Goal: Transaction & Acquisition: Purchase product/service

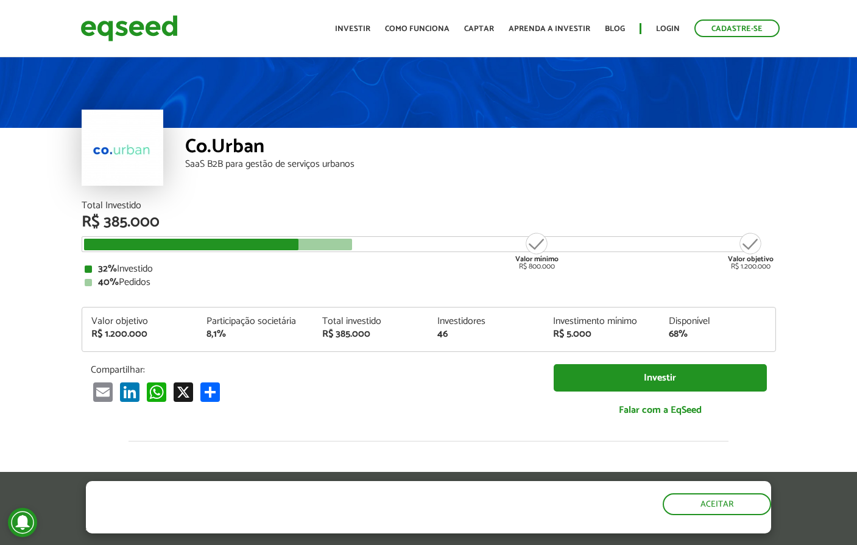
click at [185, 162] on div "SaaS B2B para gestão de serviços urbanos" at bounding box center [480, 165] width 591 height 10
drag, startPoint x: 185, startPoint y: 162, endPoint x: 353, endPoint y: 165, distance: 168.2
click at [353, 165] on div "SaaS B2B para gestão de serviços urbanos" at bounding box center [480, 165] width 591 height 10
click at [353, 164] on div "SaaS B2B para gestão de serviços urbanos" at bounding box center [480, 165] width 591 height 10
drag, startPoint x: 185, startPoint y: 165, endPoint x: 410, endPoint y: 173, distance: 225.0
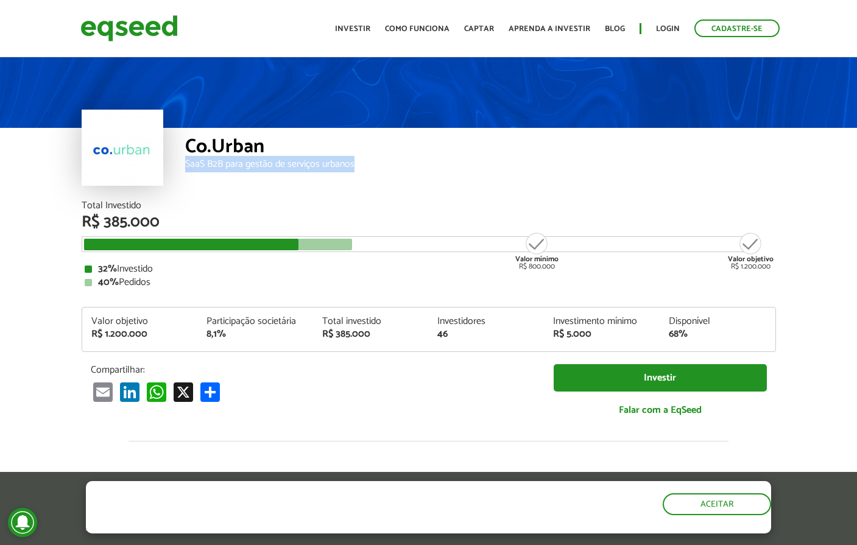
click at [410, 173] on div "Co.Urban SaaS B2B para gestão de serviços urbanos" at bounding box center [480, 164] width 591 height 73
click at [388, 163] on div "SaaS B2B para gestão de serviços urbanos" at bounding box center [480, 165] width 591 height 10
click at [416, 172] on div "Co.Urban SaaS B2B para gestão de serviços urbanos" at bounding box center [480, 164] width 591 height 73
click at [663, 27] on link "Login" at bounding box center [668, 29] width 24 height 8
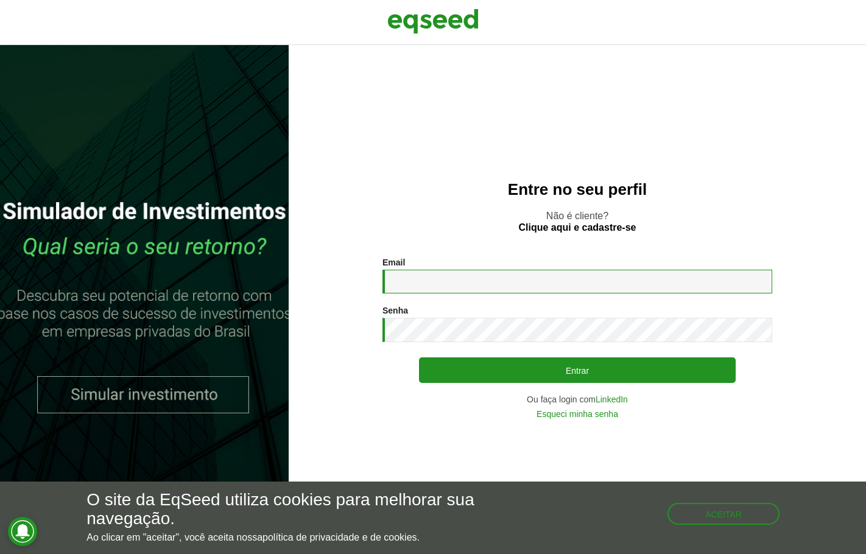
click at [429, 278] on input "Email *" at bounding box center [578, 282] width 390 height 24
type input "**********"
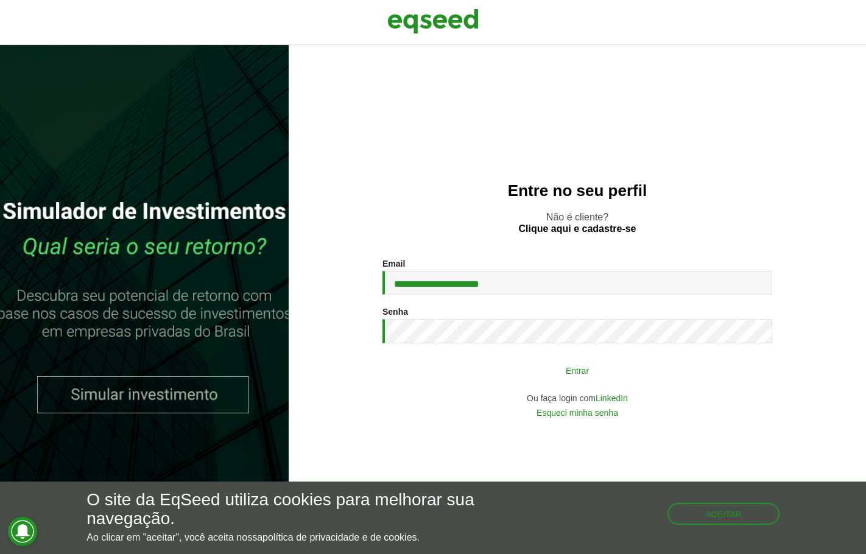
click at [594, 371] on button "Entrar" at bounding box center [577, 370] width 317 height 23
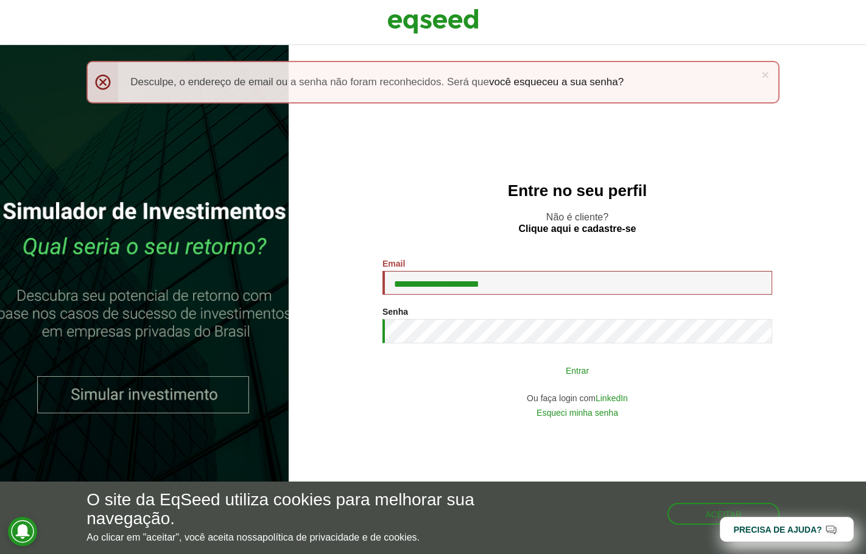
click at [500, 367] on button "Entrar" at bounding box center [577, 370] width 317 height 23
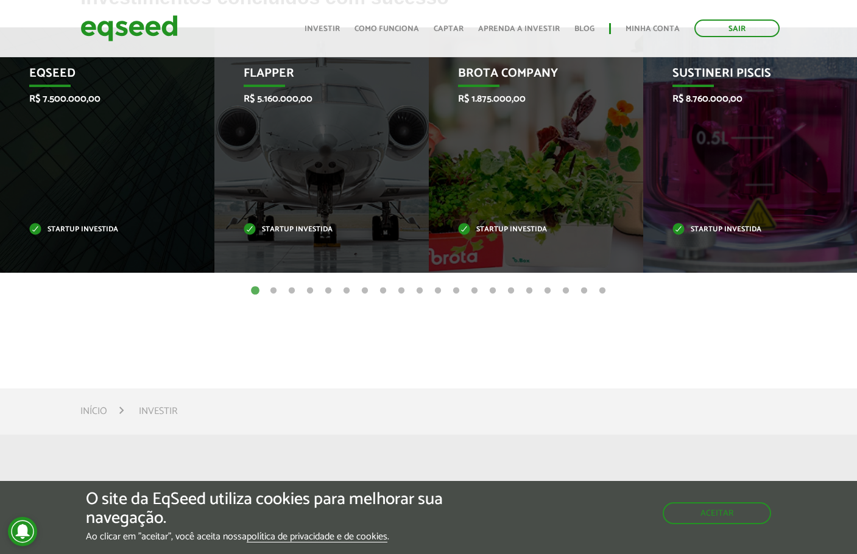
scroll to position [609, 0]
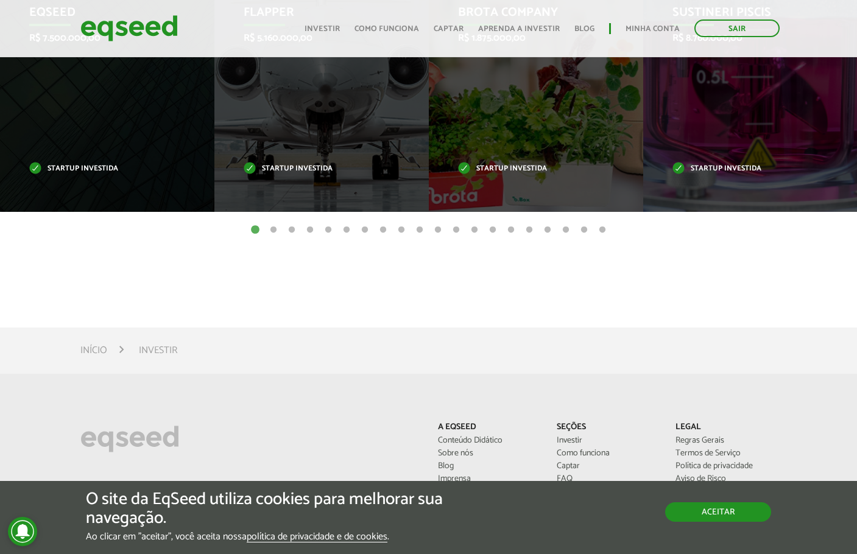
click at [726, 517] on button "Aceitar" at bounding box center [718, 512] width 106 height 19
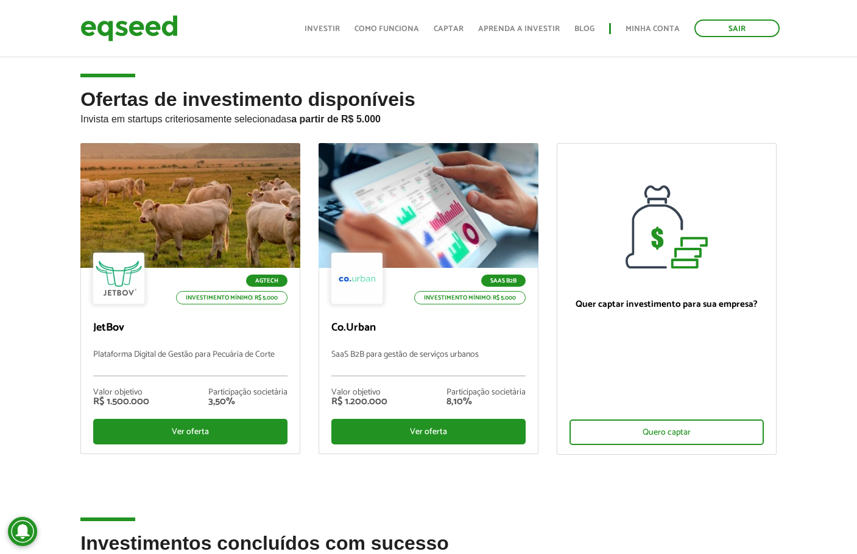
scroll to position [0, 0]
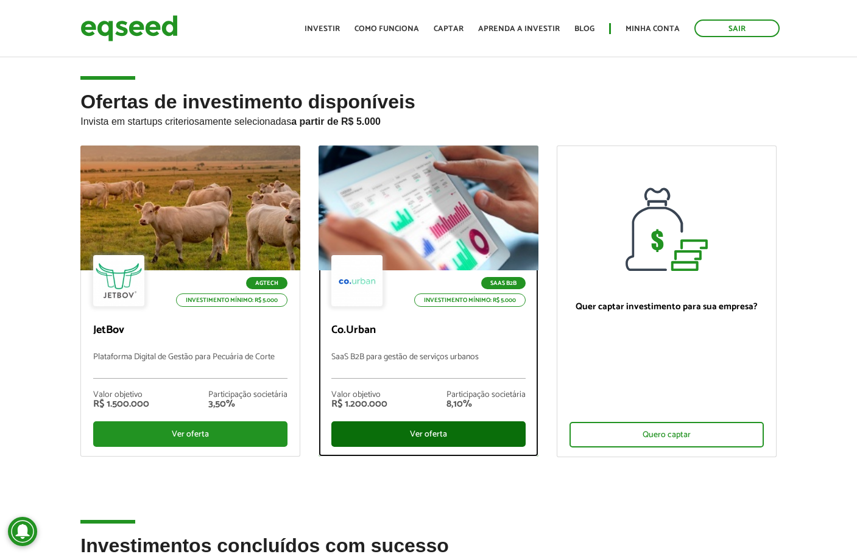
click at [431, 438] on div "Ver oferta" at bounding box center [428, 435] width 194 height 26
